Goal: Submit feedback/report problem

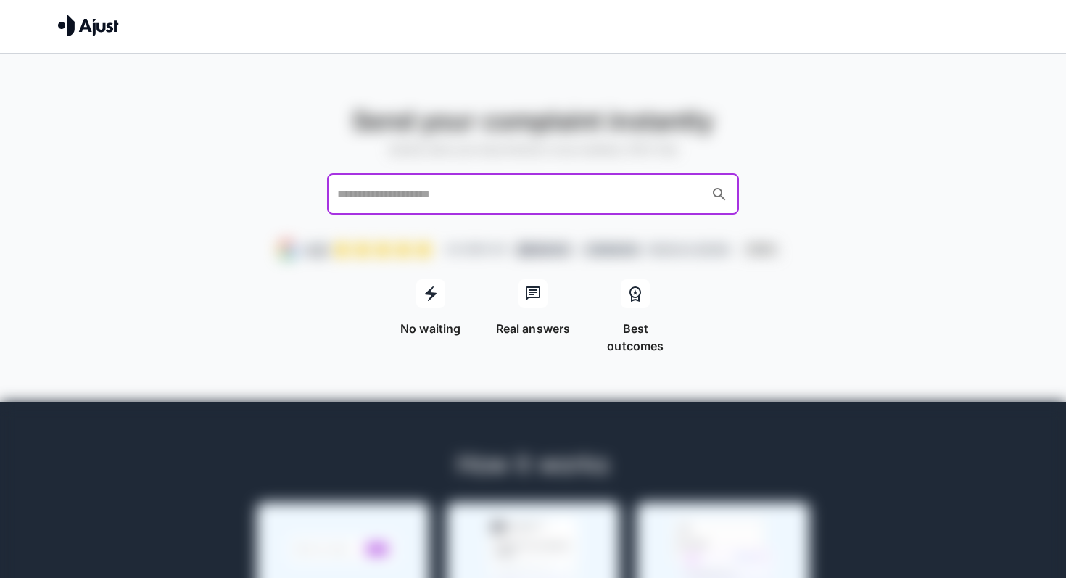
click at [426, 183] on input "text" at bounding box center [518, 194] width 371 height 28
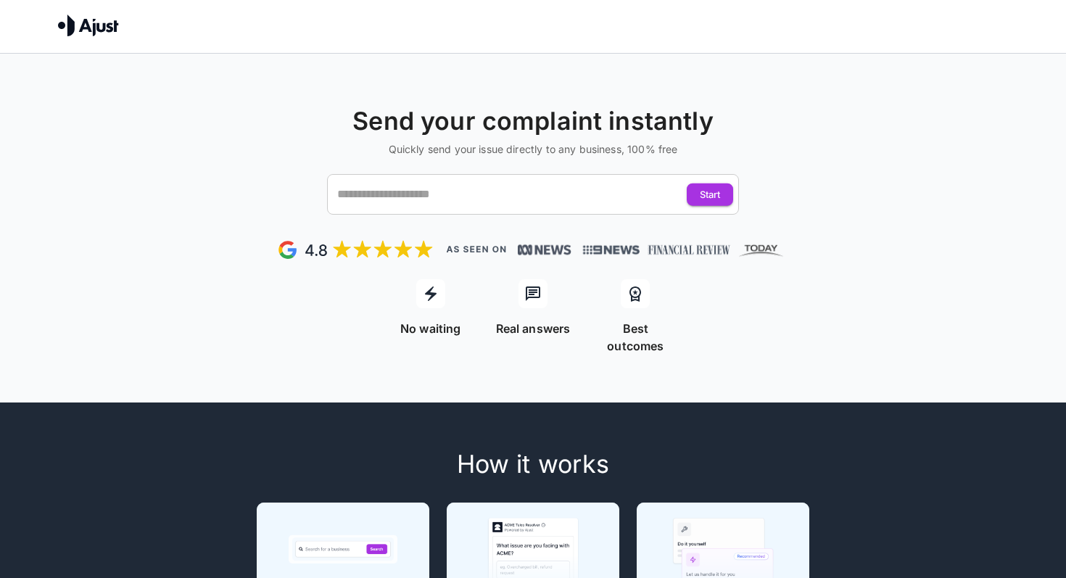
click at [426, 298] on icon at bounding box center [430, 293] width 17 height 17
click at [419, 205] on input "text" at bounding box center [518, 194] width 371 height 28
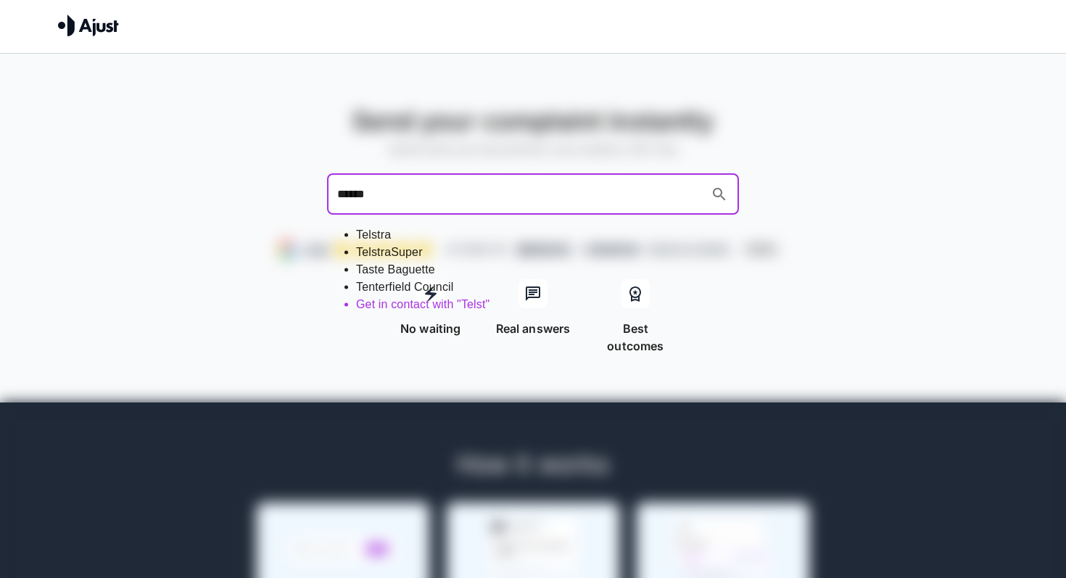
type input "*******"
click at [395, 232] on li "Telstra" at bounding box center [547, 234] width 383 height 17
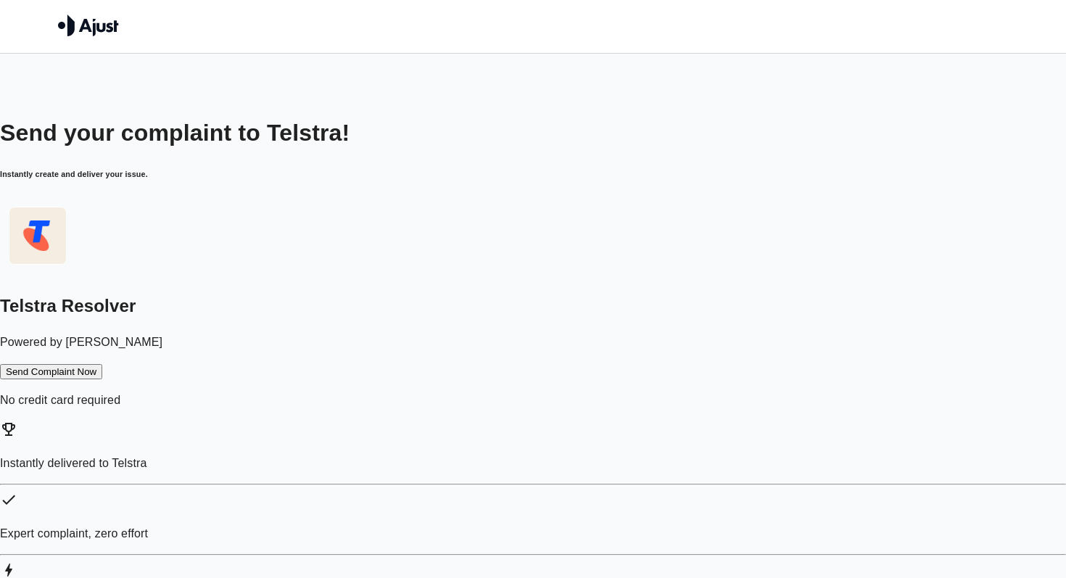
click at [102, 365] on button "Send Complaint Now" at bounding box center [51, 371] width 102 height 15
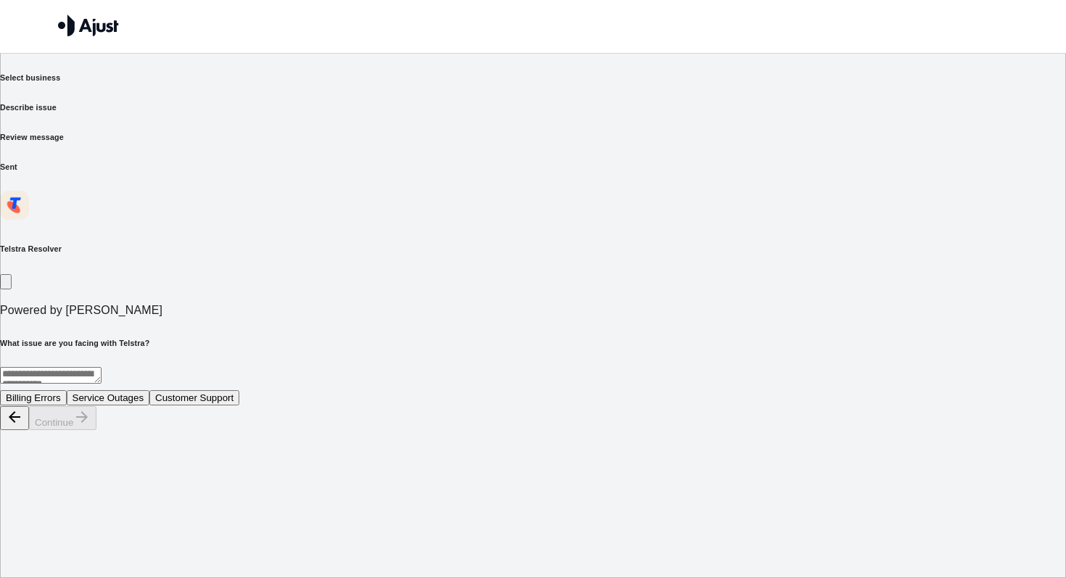
click at [6, 285] on icon "button" at bounding box center [6, 285] width 0 height 0
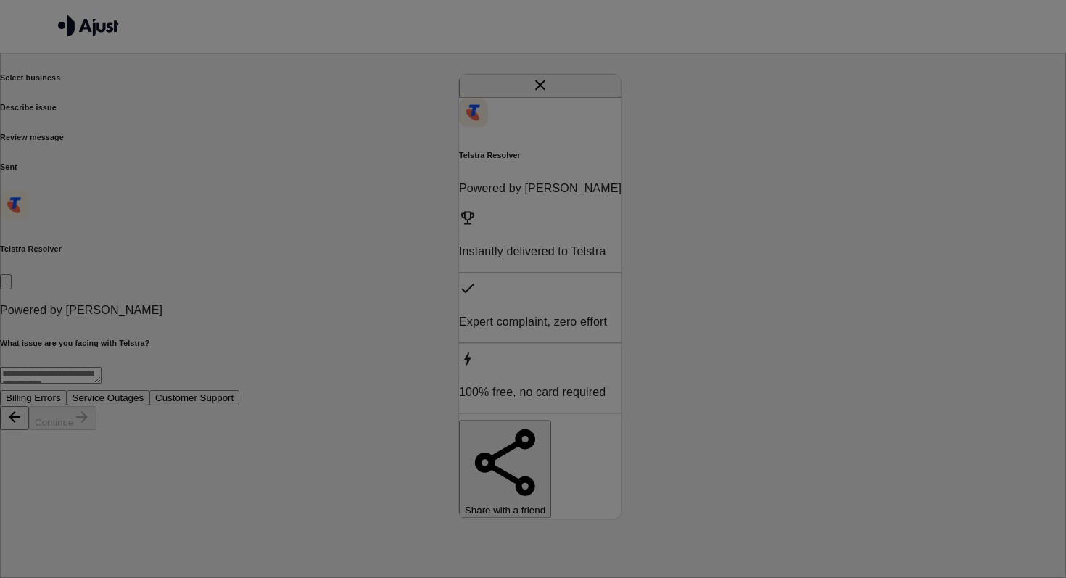
click at [333, 431] on div at bounding box center [533, 431] width 1066 height 0
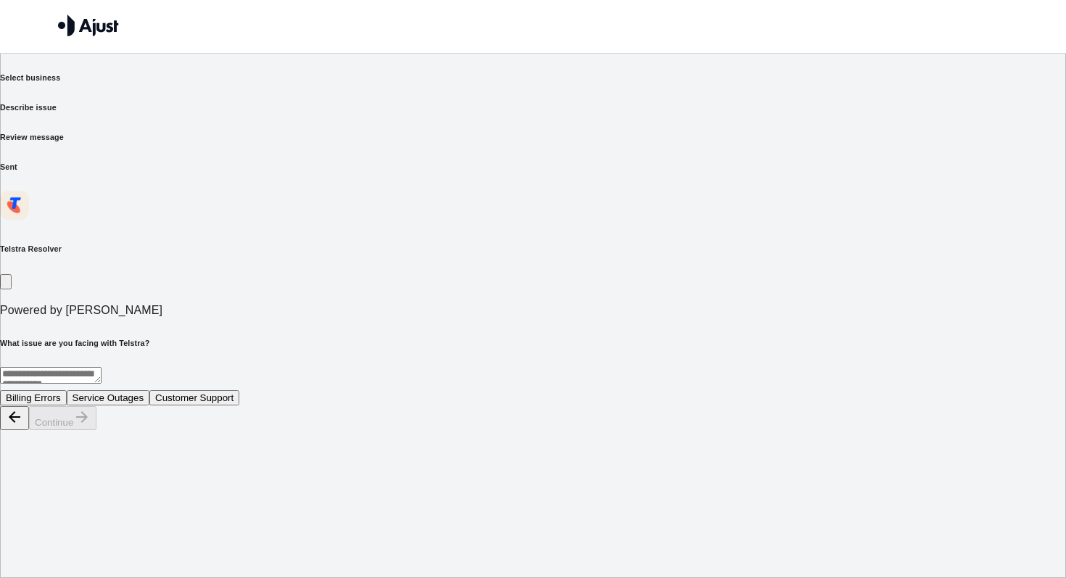
click at [29, 191] on img at bounding box center [14, 205] width 29 height 29
click at [107, 37] on link at bounding box center [88, 32] width 61 height 12
